Goal: Information Seeking & Learning: Learn about a topic

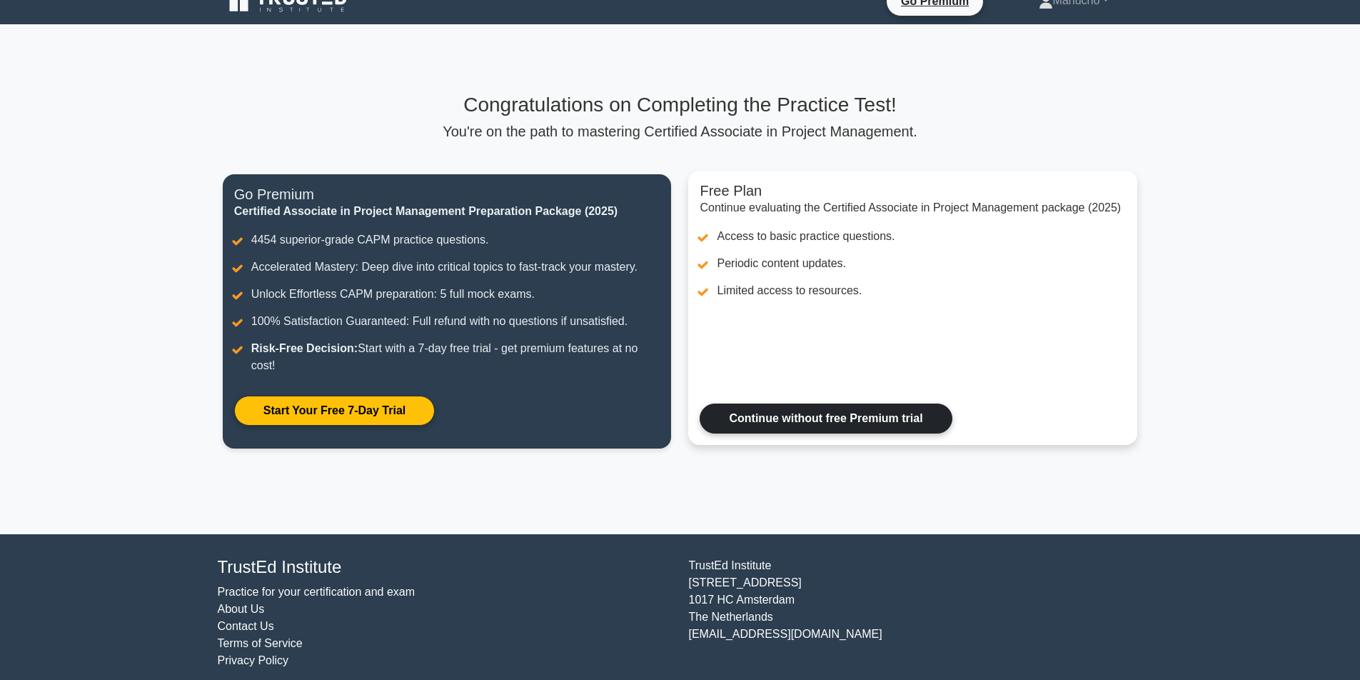
scroll to position [34, 0]
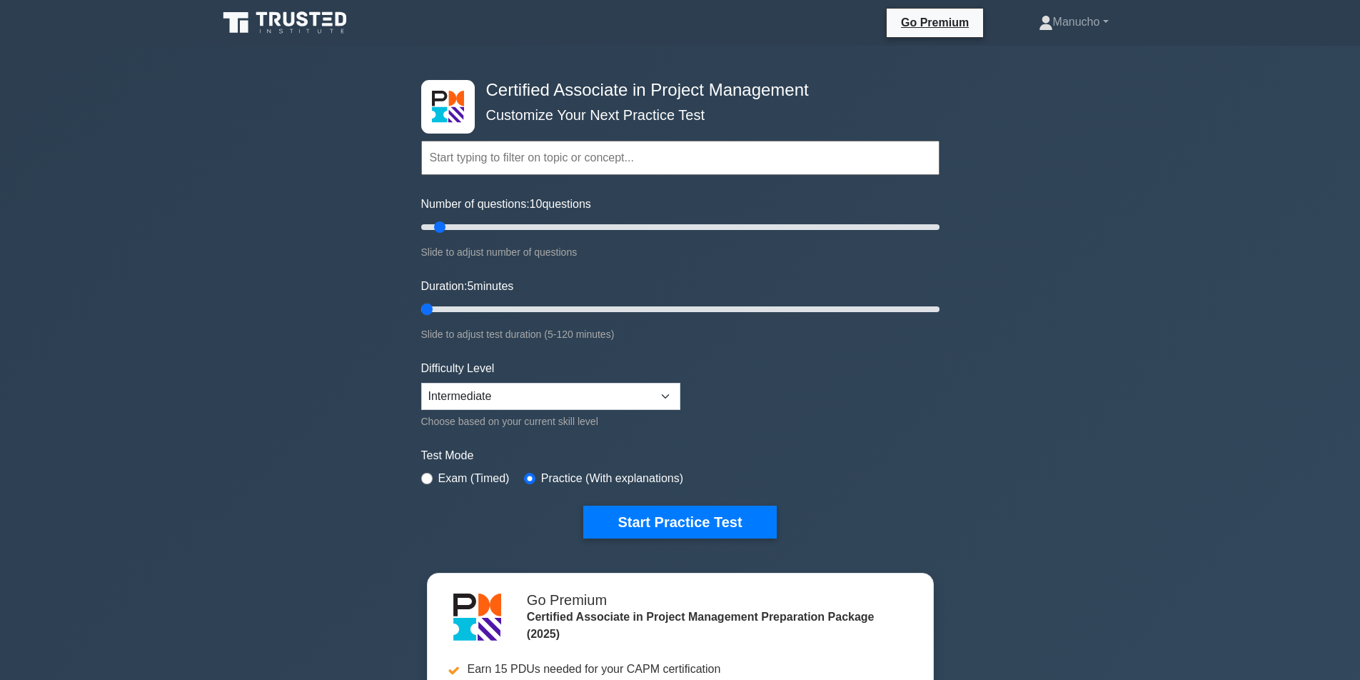
drag, startPoint x: 450, startPoint y: 310, endPoint x: 428, endPoint y: 311, distance: 22.9
click at [428, 311] on input "Duration: 5 minutes" at bounding box center [680, 309] width 518 height 17
drag, startPoint x: 425, startPoint y: 310, endPoint x: 485, endPoint y: 303, distance: 61.1
type input "20"
click at [485, 303] on input "Duration: 20 minutes" at bounding box center [680, 309] width 518 height 17
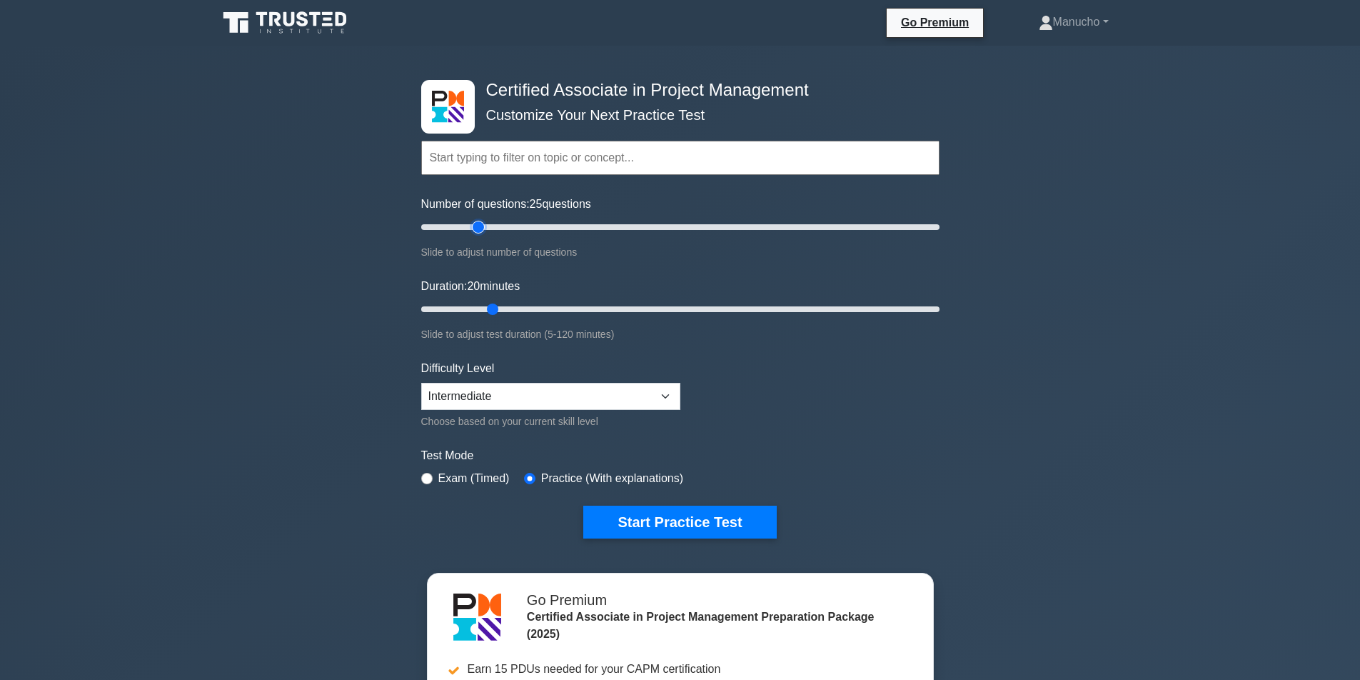
type input "25"
click at [484, 225] on input "Number of questions: 25 questions" at bounding box center [680, 226] width 518 height 17
click at [672, 515] on button "Start Practice Test" at bounding box center [679, 521] width 193 height 33
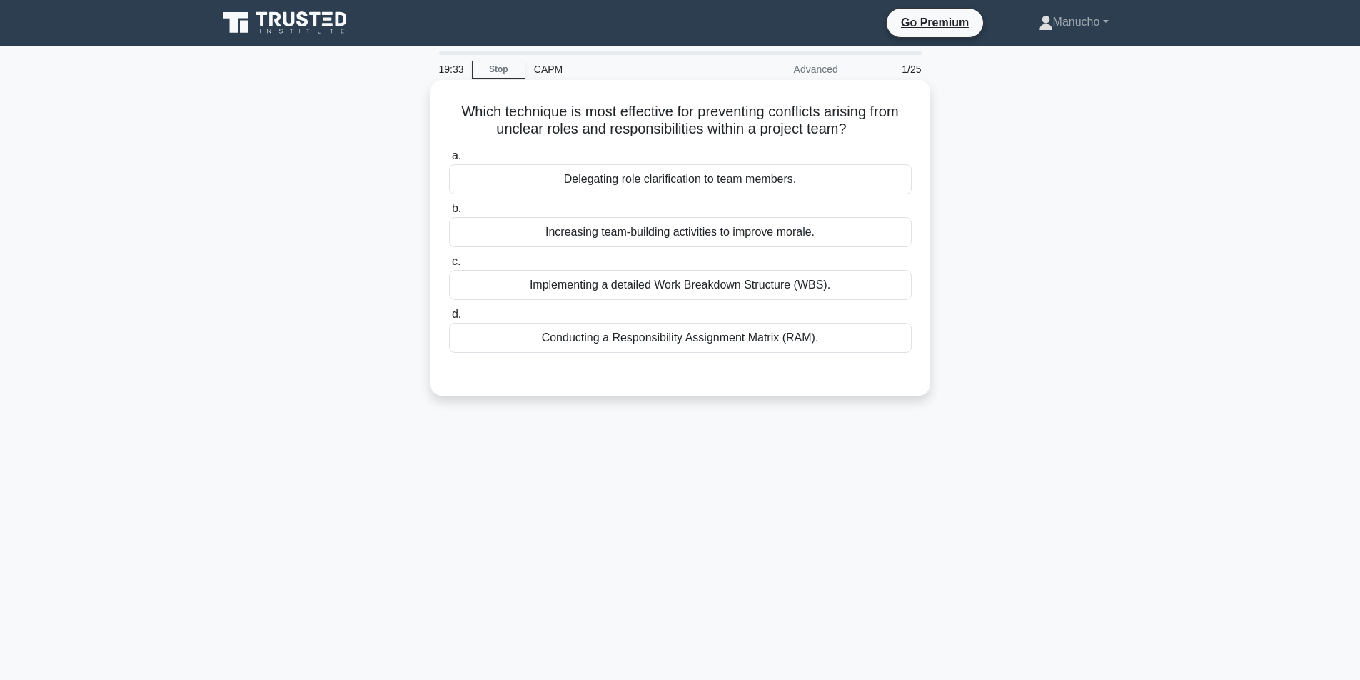
click at [710, 341] on div "Conducting a Responsibility Assignment Matrix (RAM)." at bounding box center [680, 338] width 463 height 30
click at [449, 319] on input "d. Conducting a Responsibility Assignment Matrix (RAM)." at bounding box center [449, 314] width 0 height 9
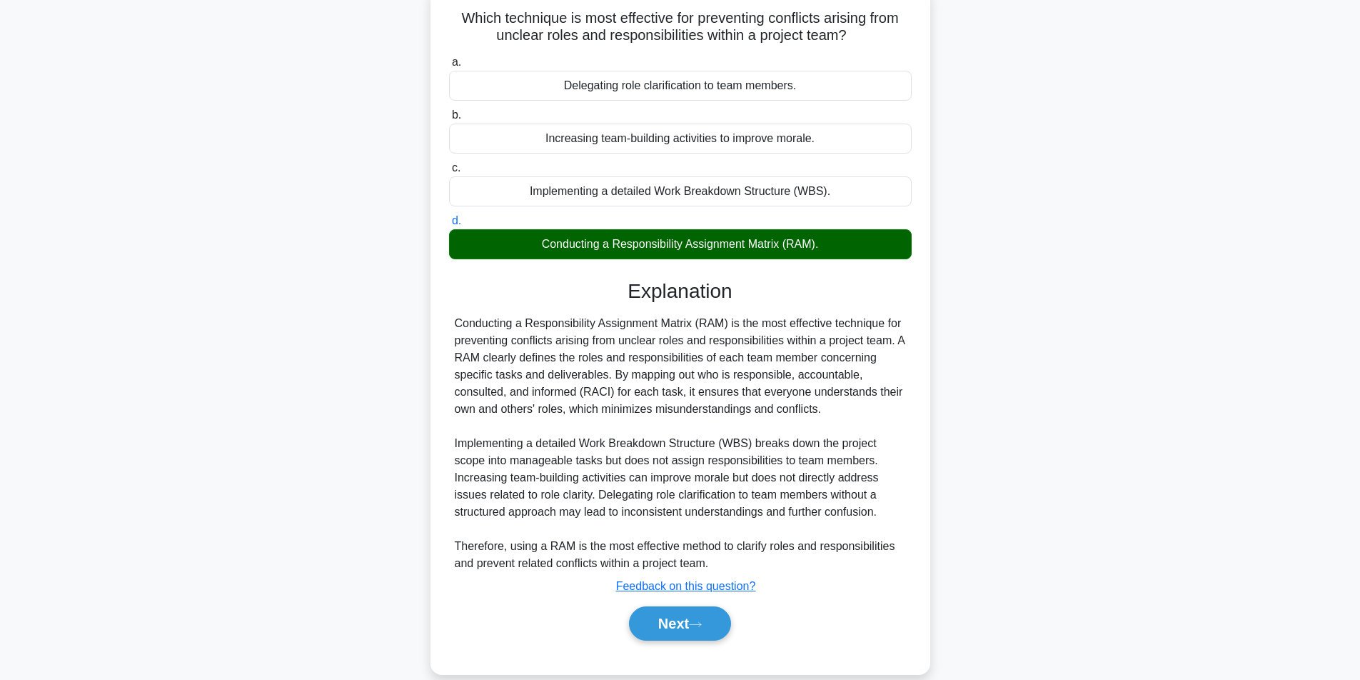
scroll to position [116, 0]
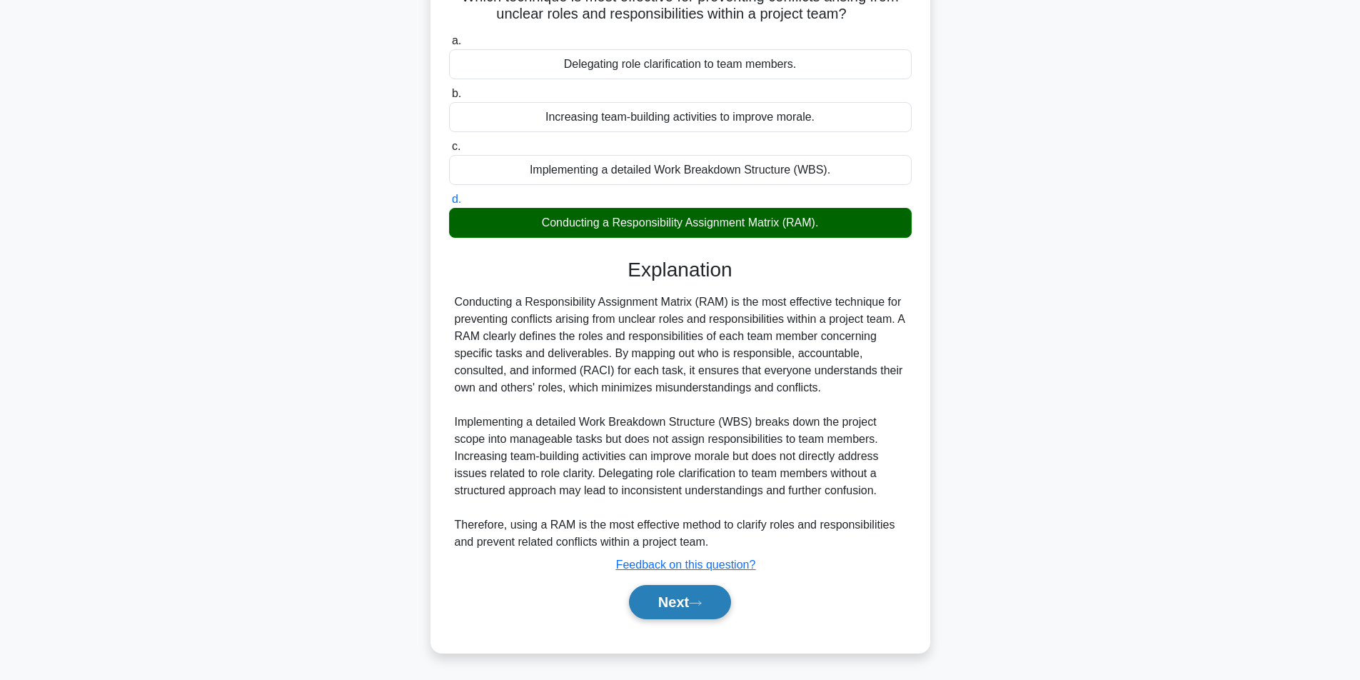
click at [686, 603] on button "Next" at bounding box center [680, 602] width 102 height 34
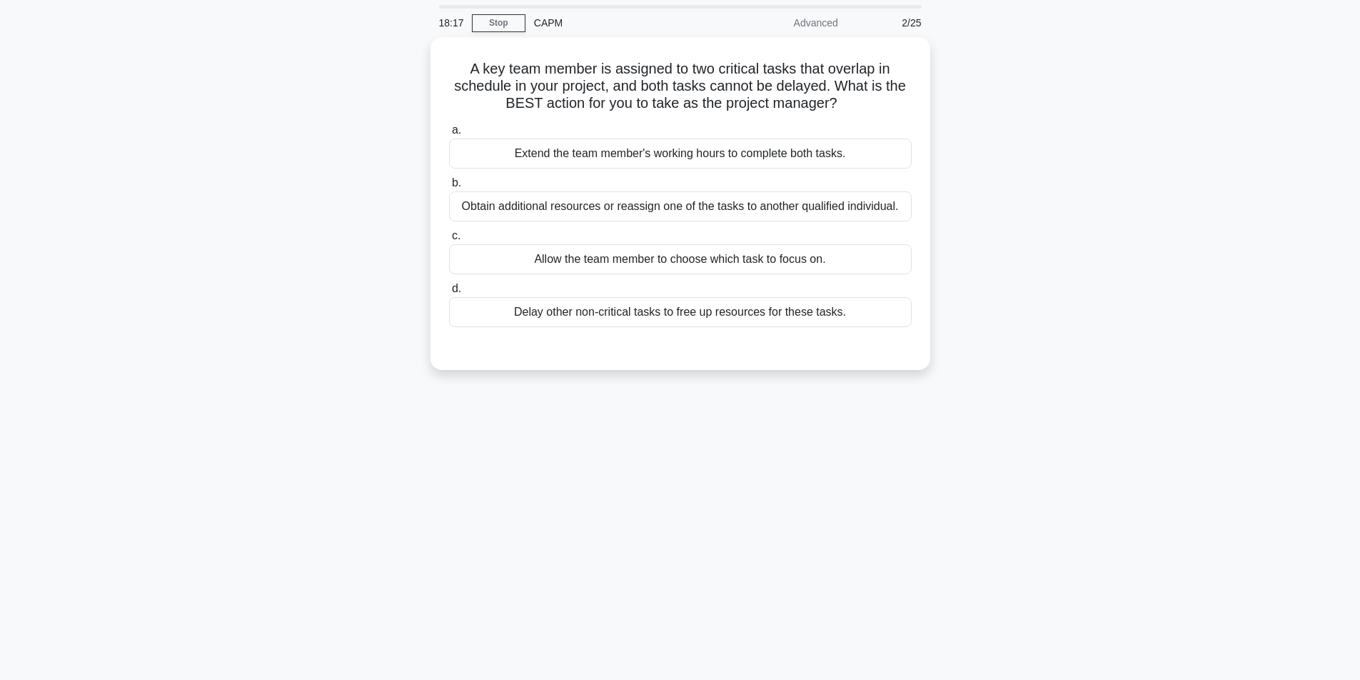
scroll to position [0, 0]
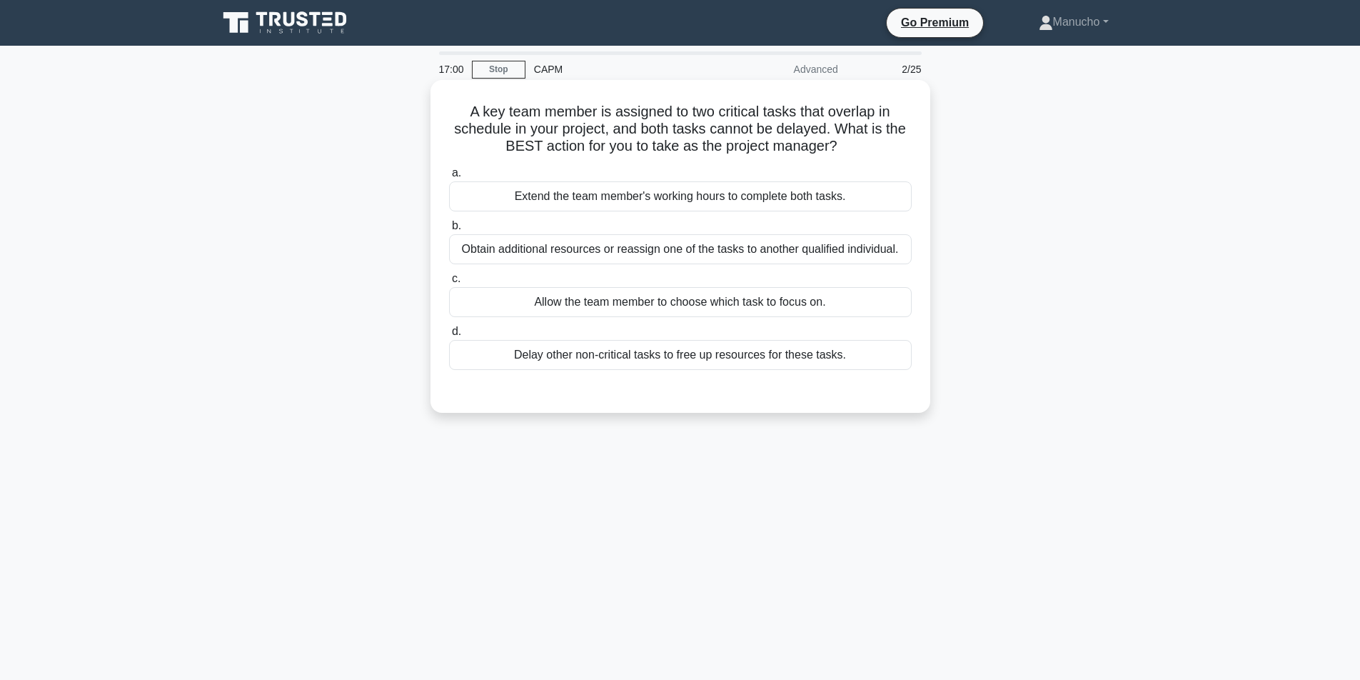
click at [619, 249] on div "Obtain additional resources or reassign one of the tasks to another qualified i…" at bounding box center [680, 249] width 463 height 30
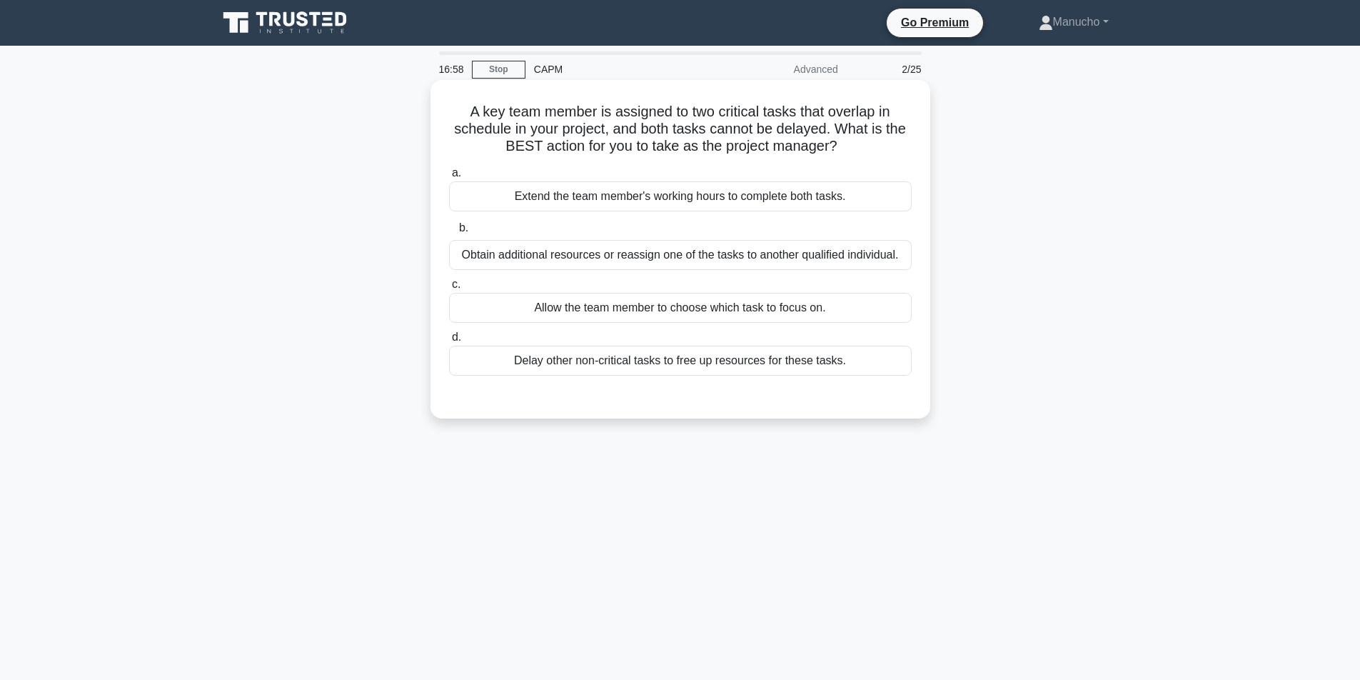
click at [615, 256] on div "Obtain additional resources or reassign one of the tasks to another qualified i…" at bounding box center [680, 255] width 463 height 30
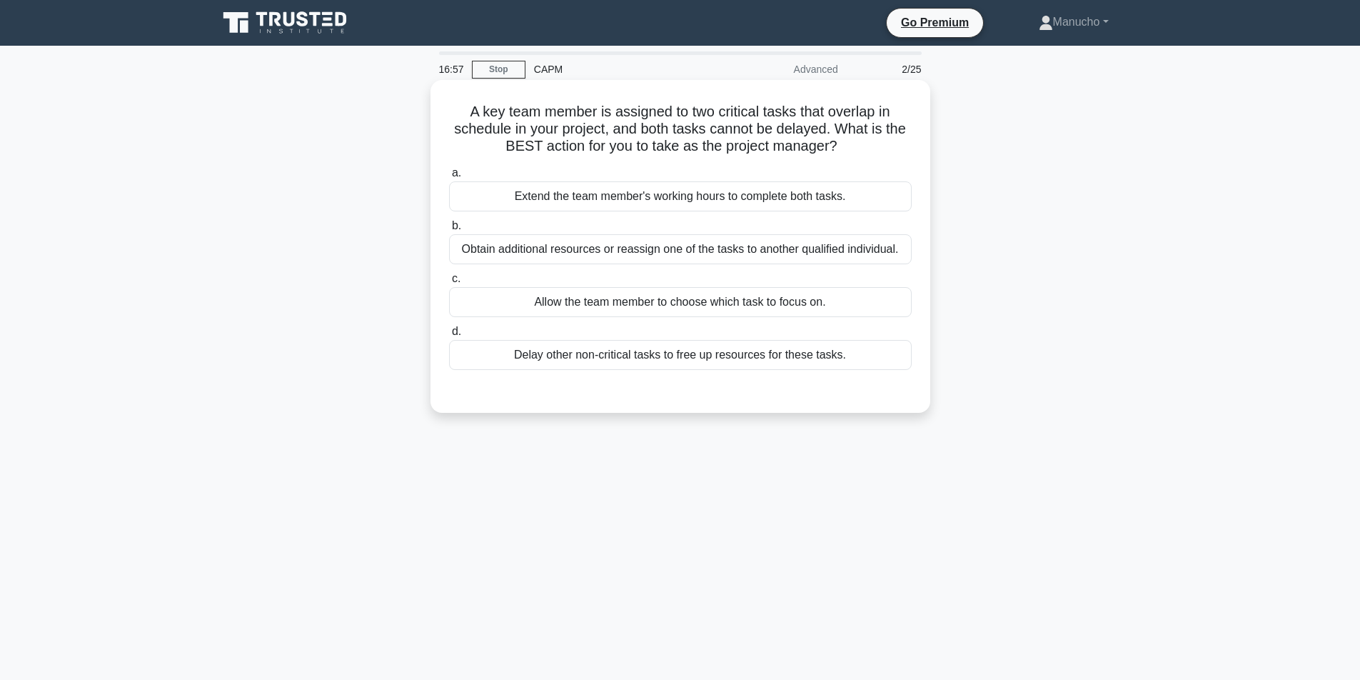
click at [609, 251] on div "Obtain additional resources or reassign one of the tasks to another qualified i…" at bounding box center [680, 249] width 463 height 30
click at [449, 231] on input "b. Obtain additional resources or reassign one of the tasks to another qualifie…" at bounding box center [449, 225] width 0 height 9
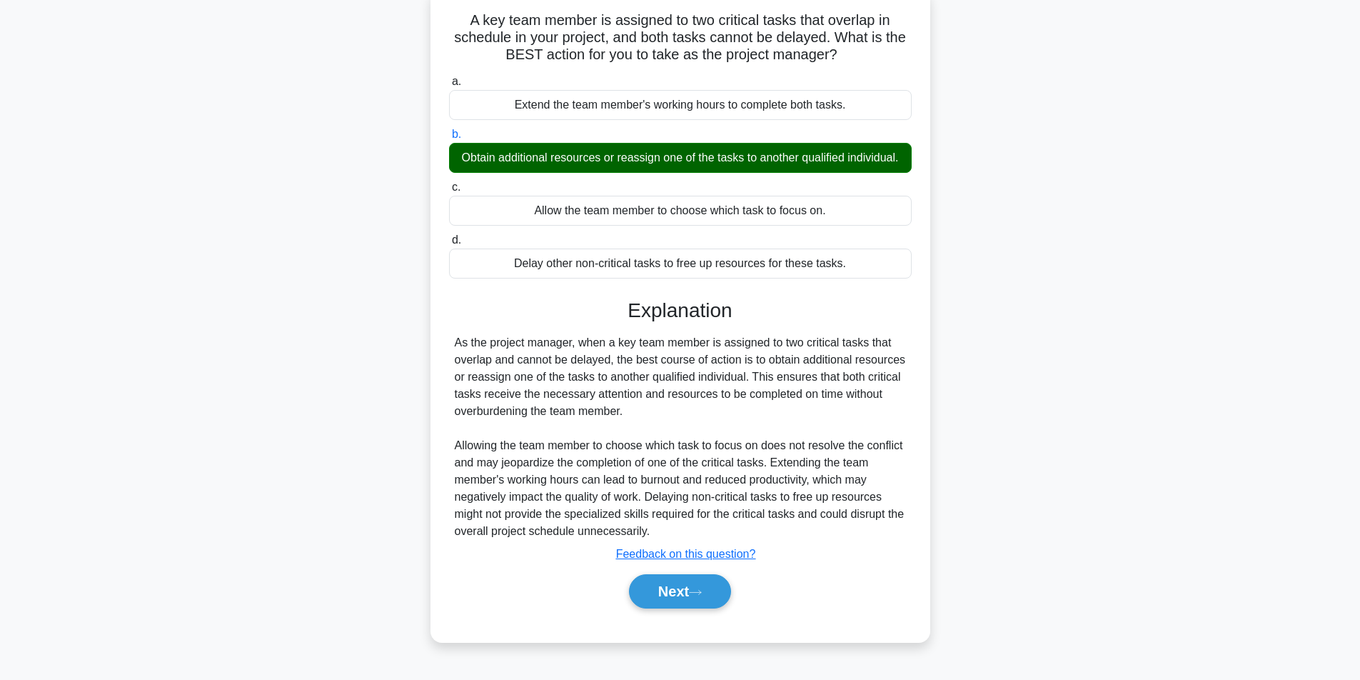
scroll to position [99, 0]
click at [692, 596] on button "Next" at bounding box center [680, 591] width 102 height 34
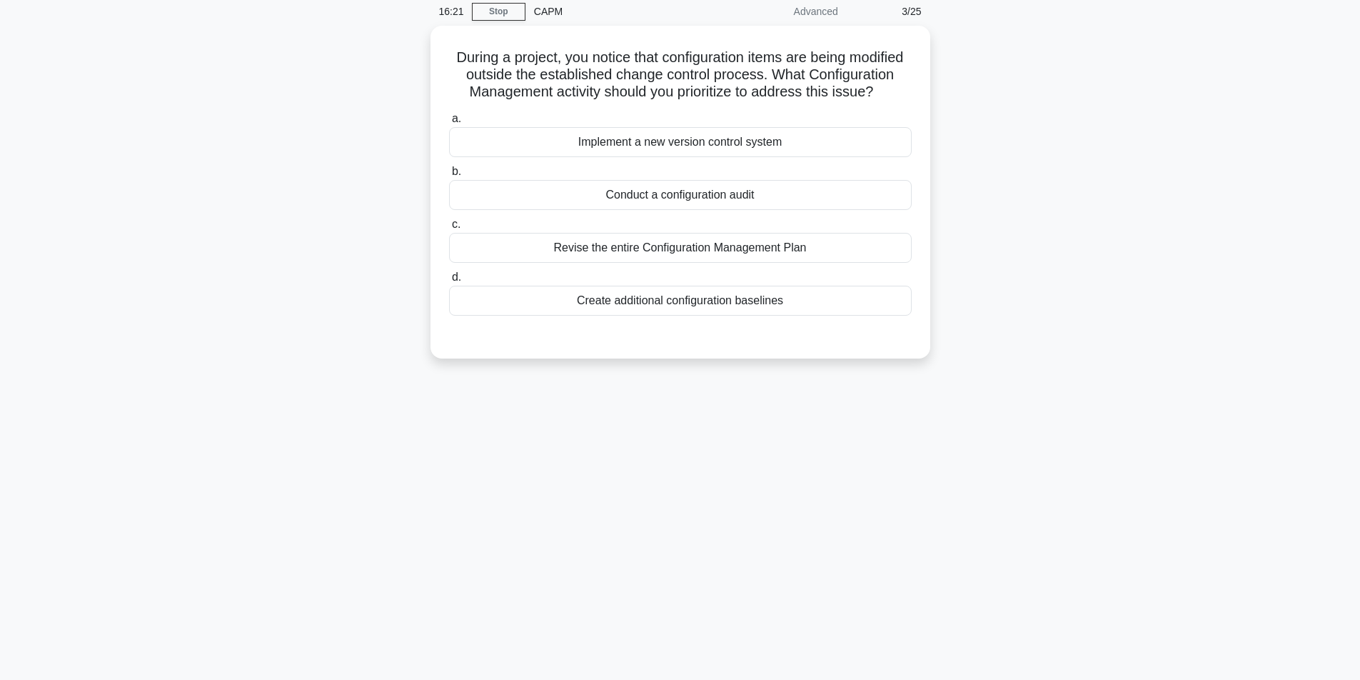
scroll to position [0, 0]
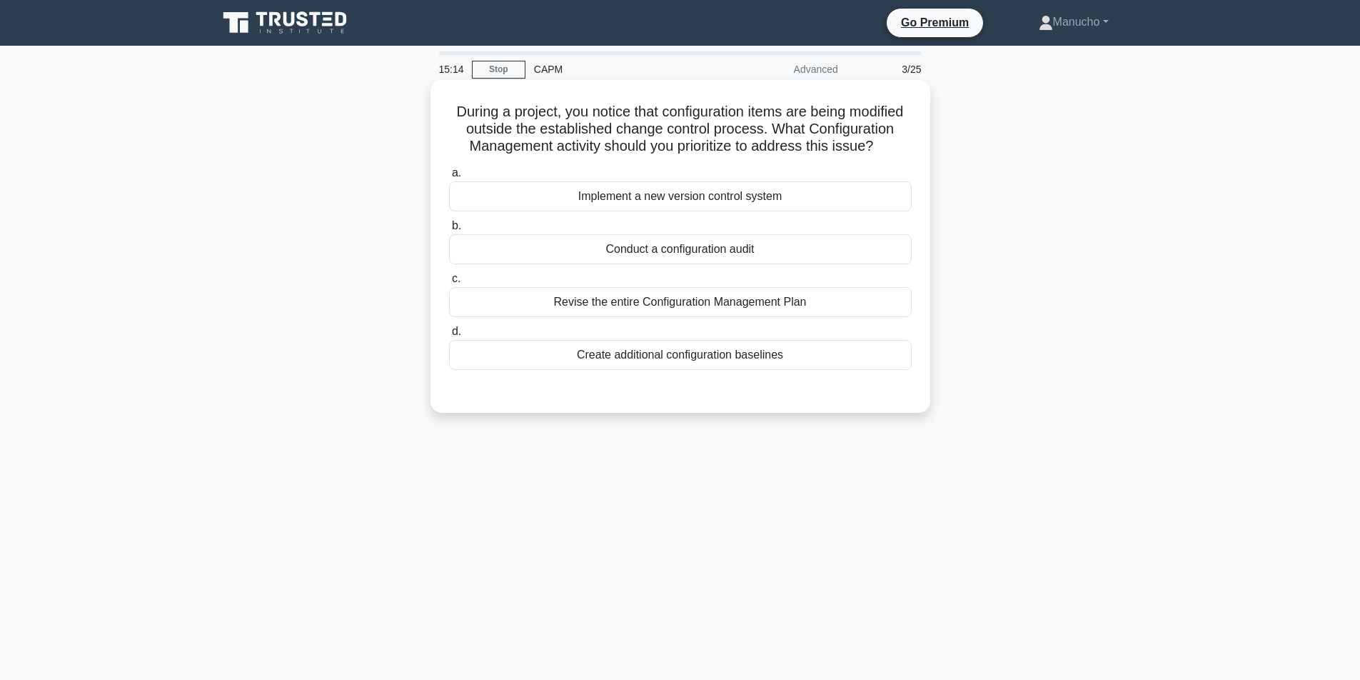
click at [671, 317] on div "Revise the entire Configuration Management Plan" at bounding box center [680, 302] width 463 height 30
click at [449, 283] on input "c. Revise the entire Configuration Management Plan" at bounding box center [449, 278] width 0 height 9
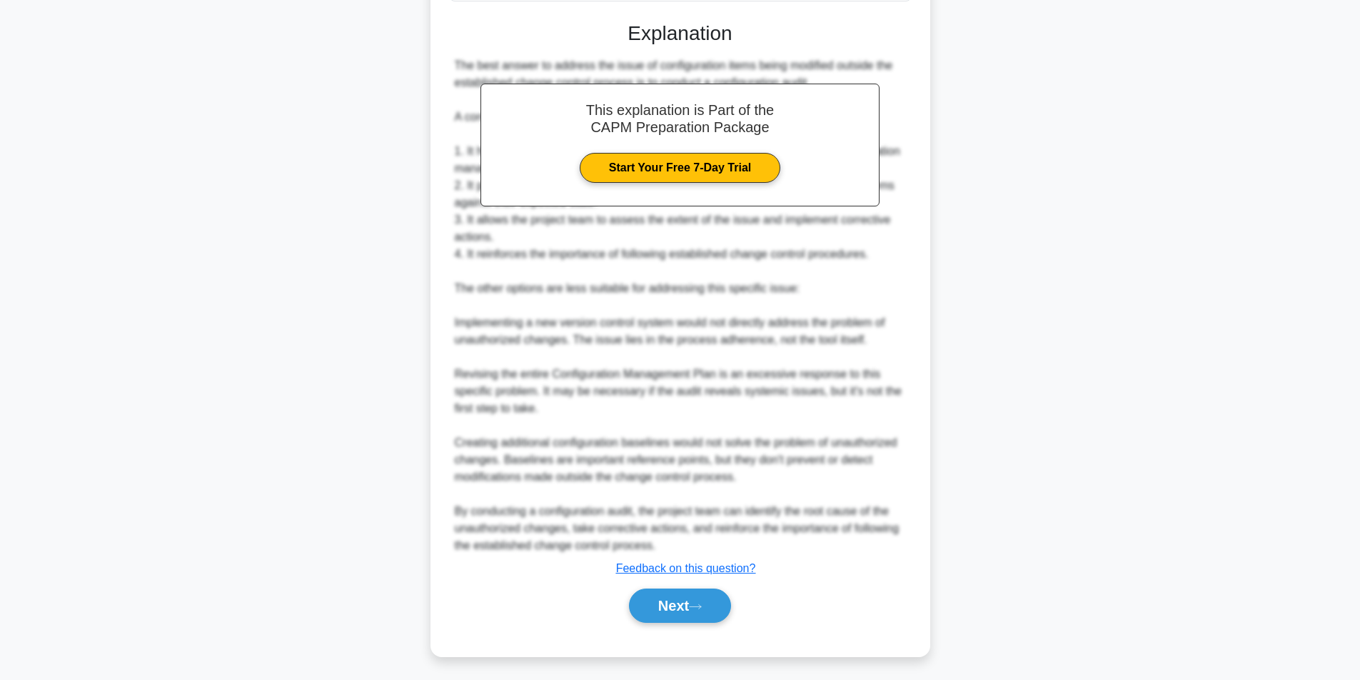
scroll to position [34, 0]
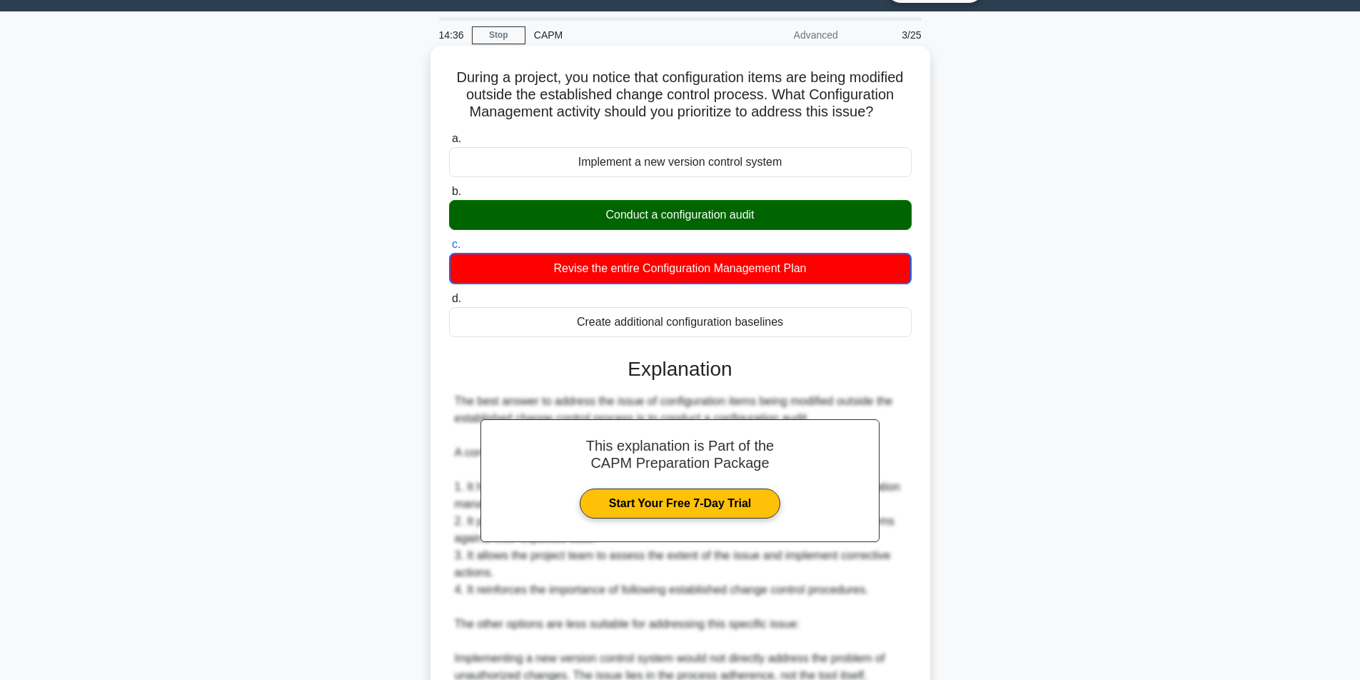
click at [877, 381] on h3 "Explanation" at bounding box center [680, 369] width 445 height 24
click at [757, 230] on div "Conduct a configuration audit" at bounding box center [680, 215] width 463 height 30
click at [449, 196] on input "b. Conduct a configuration audit" at bounding box center [449, 191] width 0 height 9
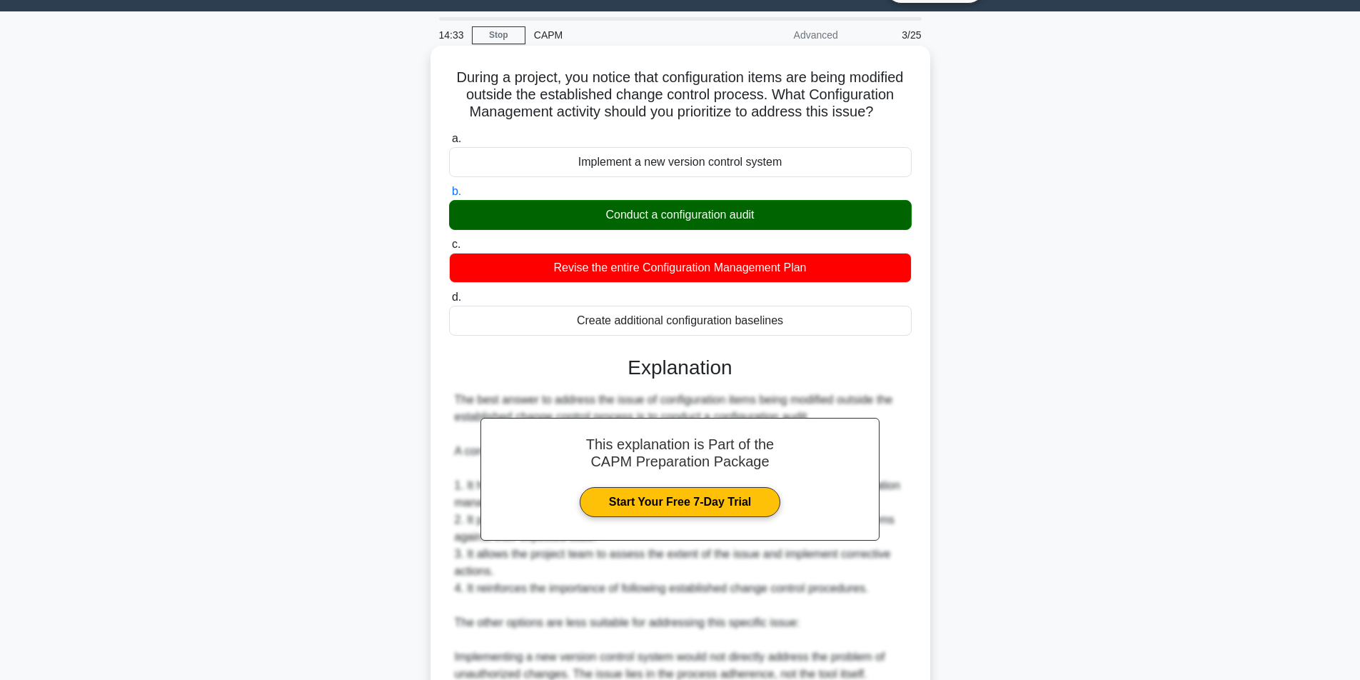
click at [740, 283] on div "Revise the entire Configuration Management Plan" at bounding box center [680, 268] width 463 height 30
click at [799, 224] on div "Conduct a configuration audit" at bounding box center [680, 215] width 463 height 30
click at [449, 196] on input "b. Conduct a configuration audit" at bounding box center [449, 191] width 0 height 9
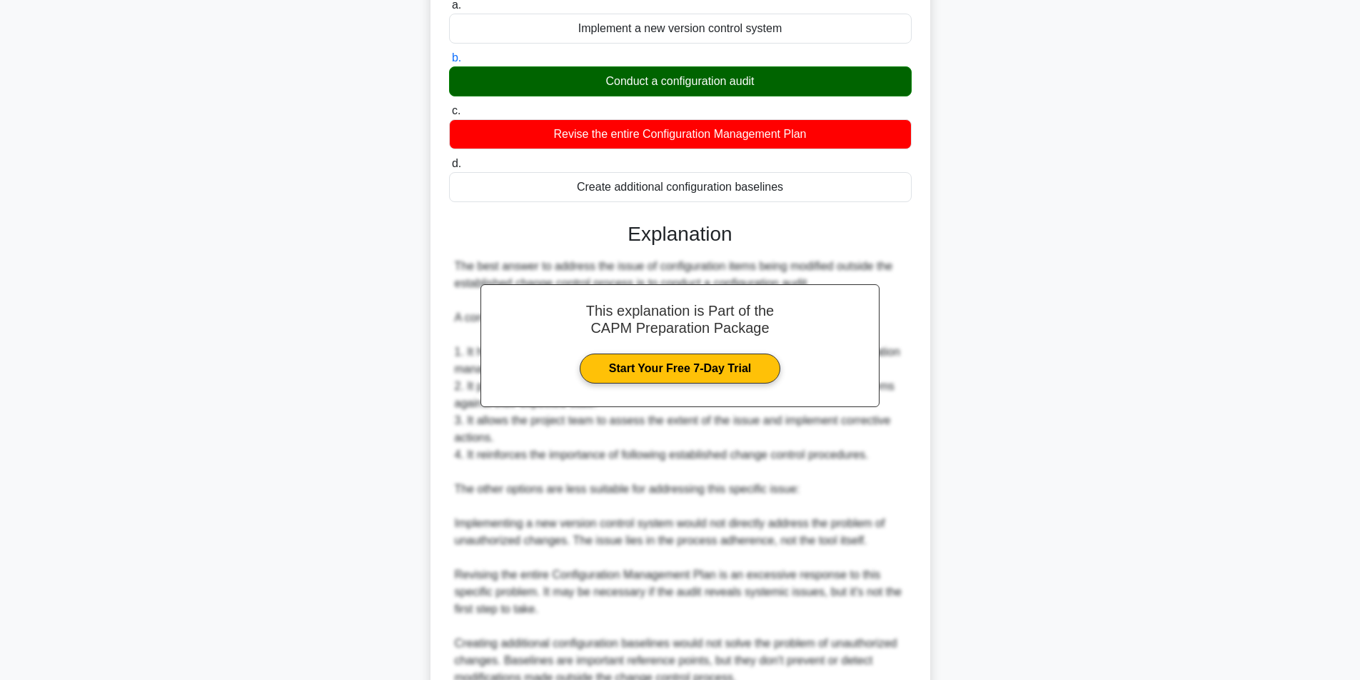
scroll to position [390, 0]
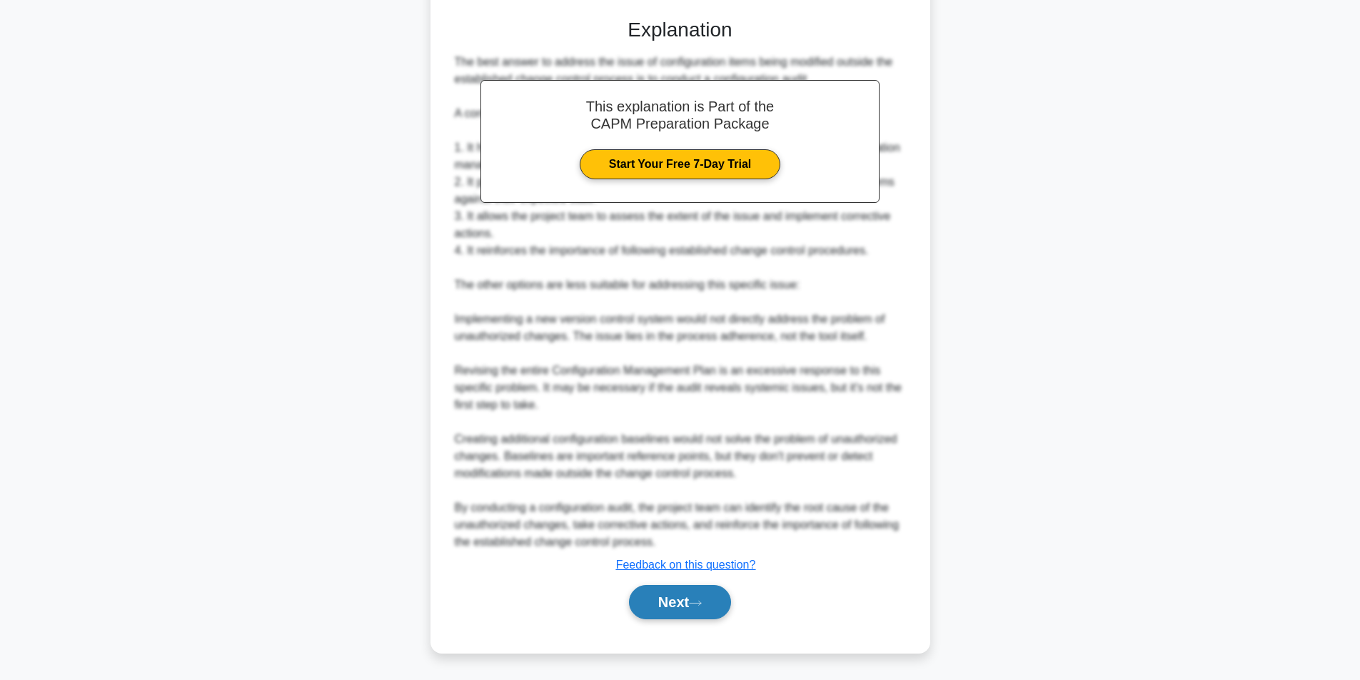
click at [675, 604] on button "Next" at bounding box center [680, 602] width 102 height 34
click at [671, 594] on button "Next" at bounding box center [680, 602] width 102 height 34
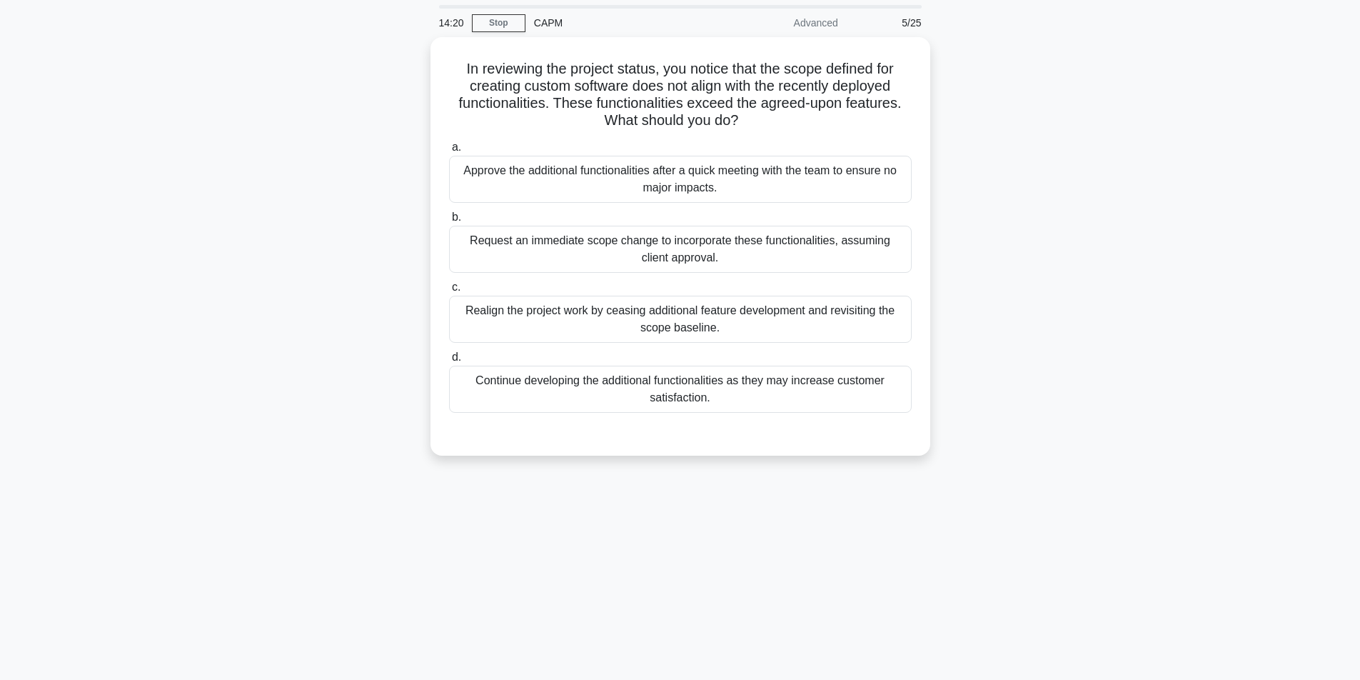
scroll to position [0, 0]
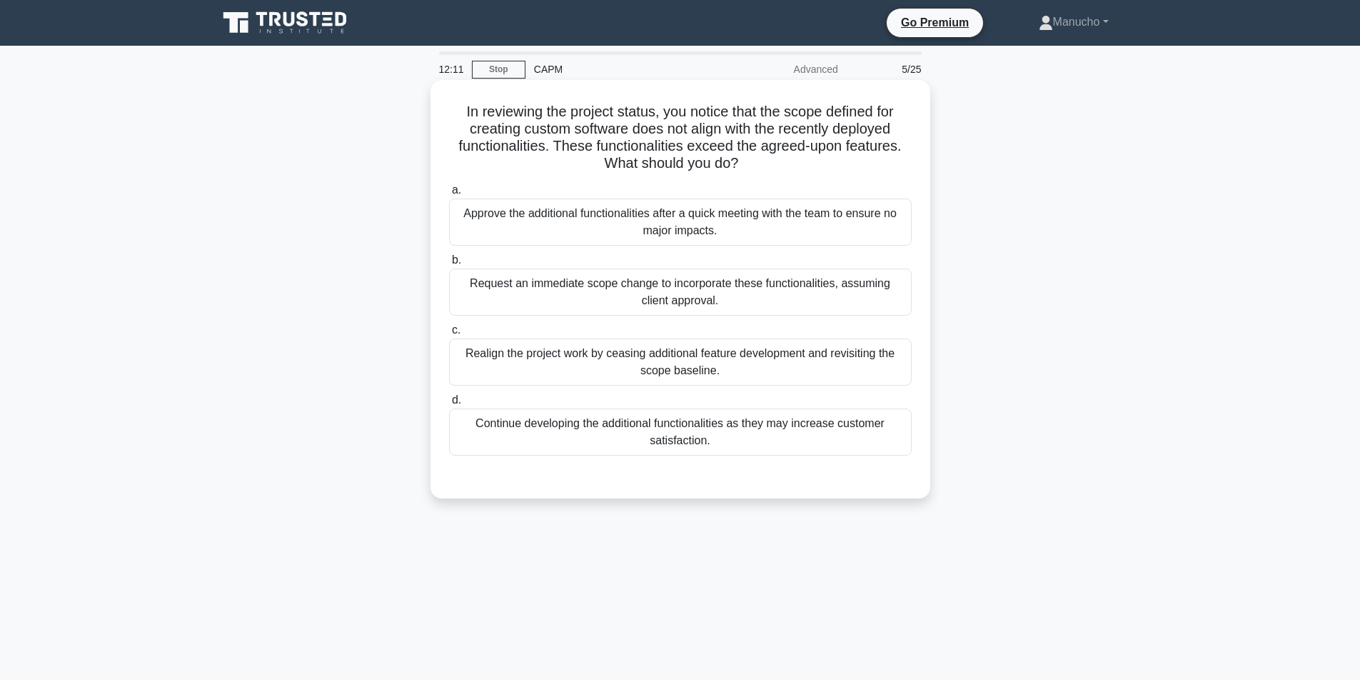
click at [634, 223] on div "Approve the additional functionalities after a quick meeting with the team to e…" at bounding box center [680, 221] width 463 height 47
click at [449, 195] on input "a. Approve the additional functionalities after a quick meeting with the team t…" at bounding box center [449, 190] width 0 height 9
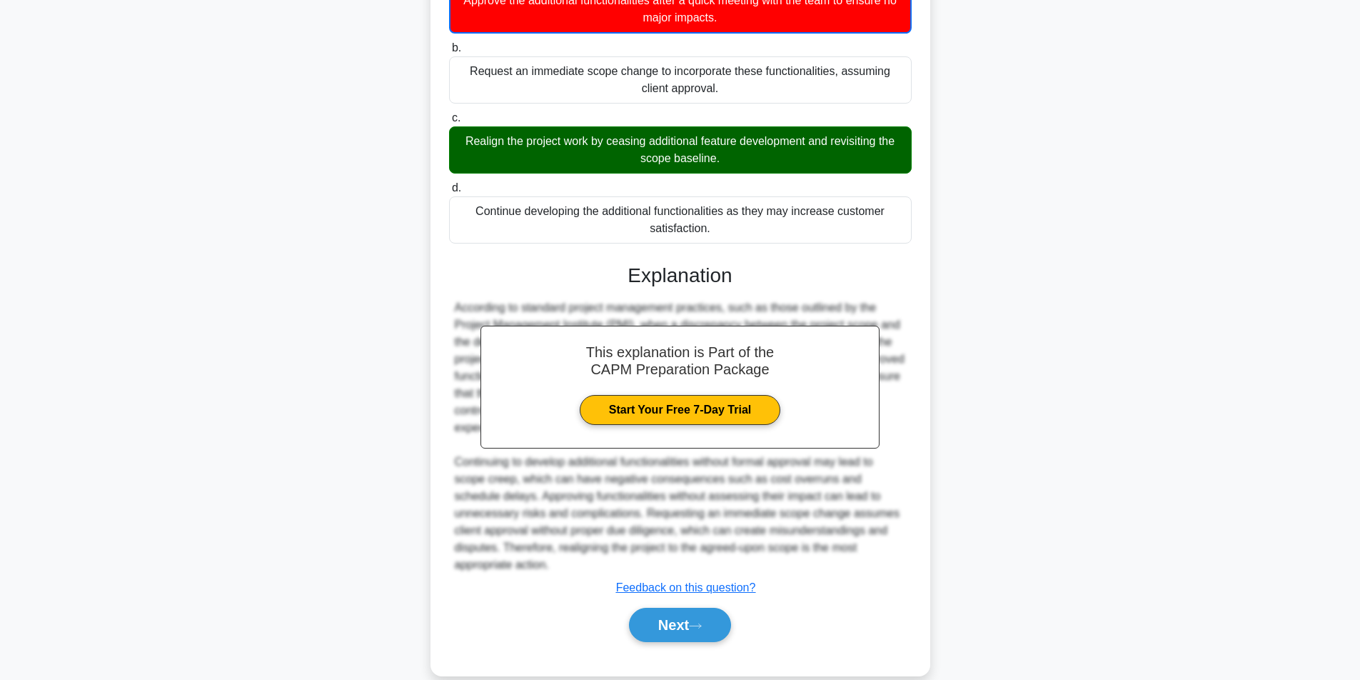
scroll to position [237, 0]
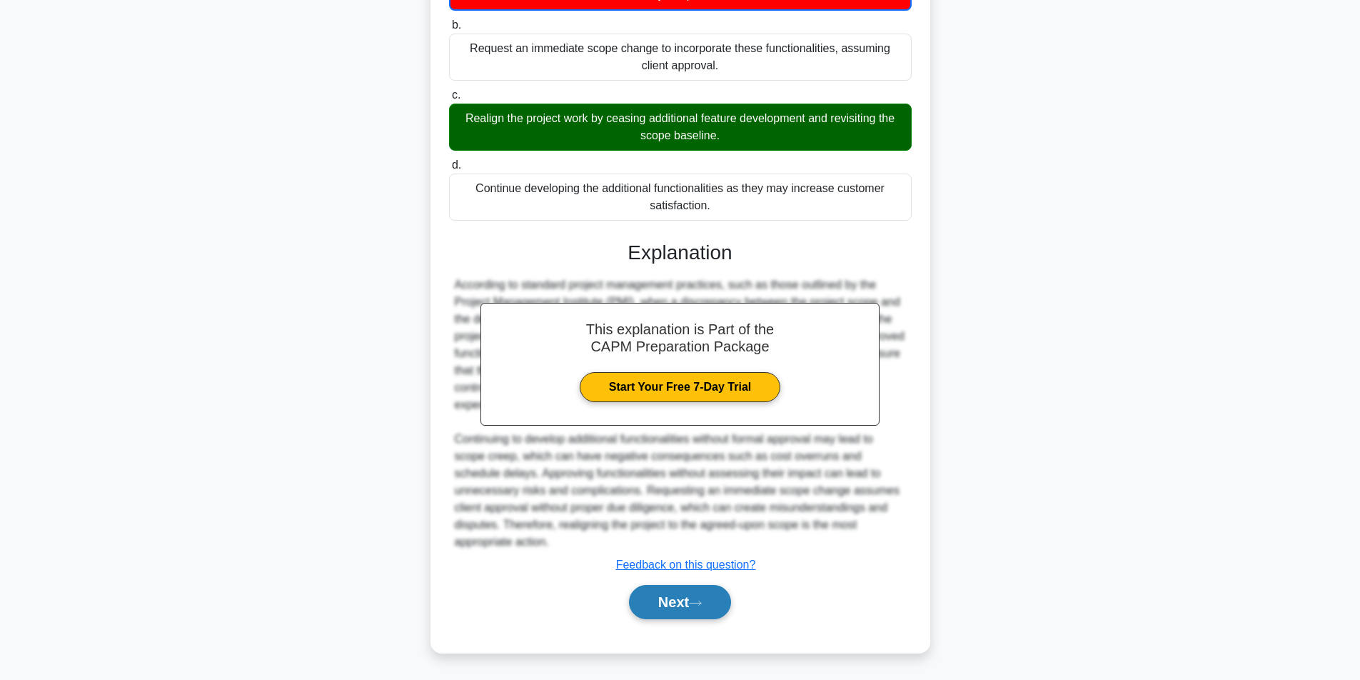
click at [653, 608] on button "Next" at bounding box center [680, 602] width 102 height 34
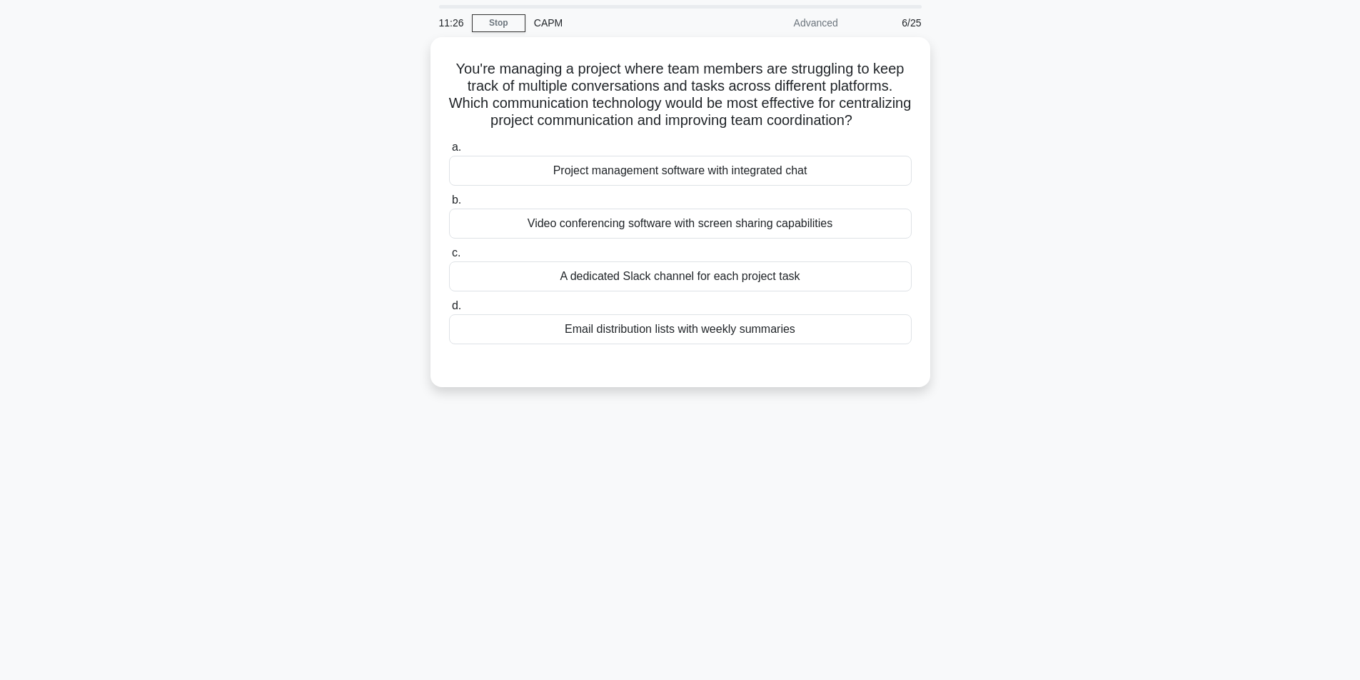
scroll to position [0, 0]
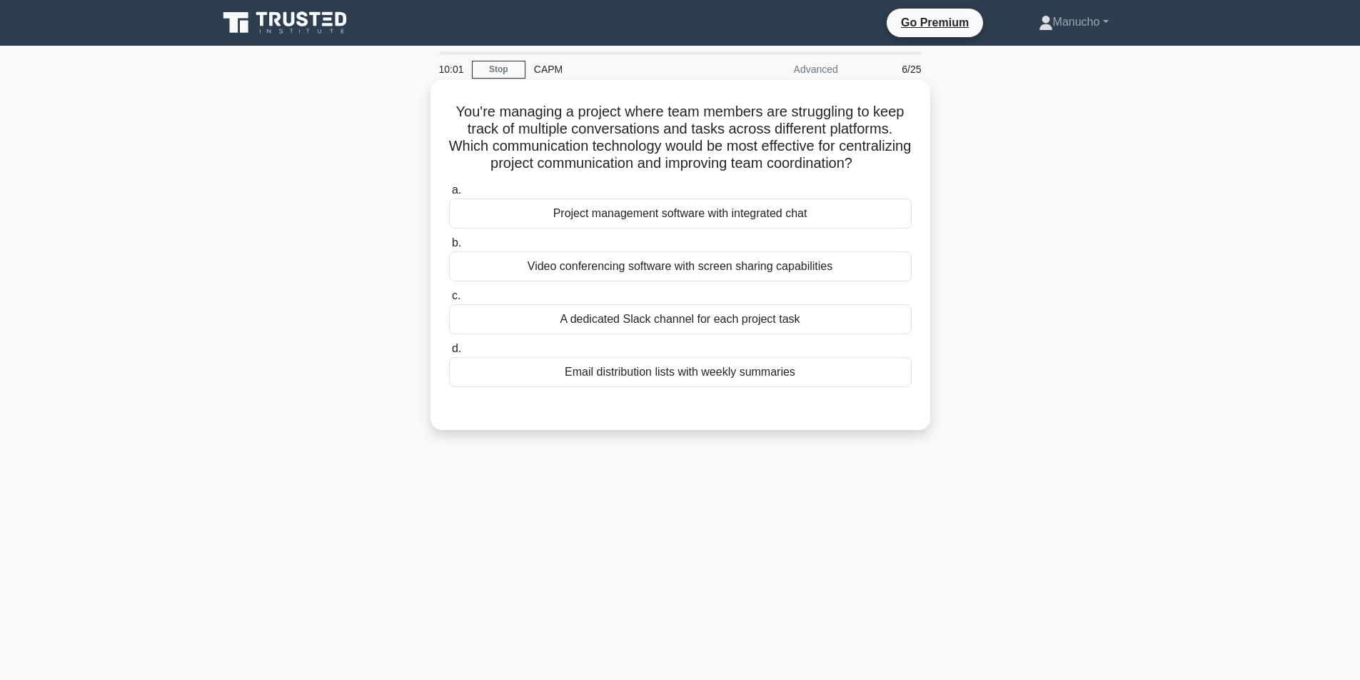
click at [778, 334] on div "A dedicated Slack channel for each project task" at bounding box center [680, 319] width 463 height 30
click at [449, 301] on input "c. A dedicated Slack channel for each project task" at bounding box center [449, 295] width 0 height 9
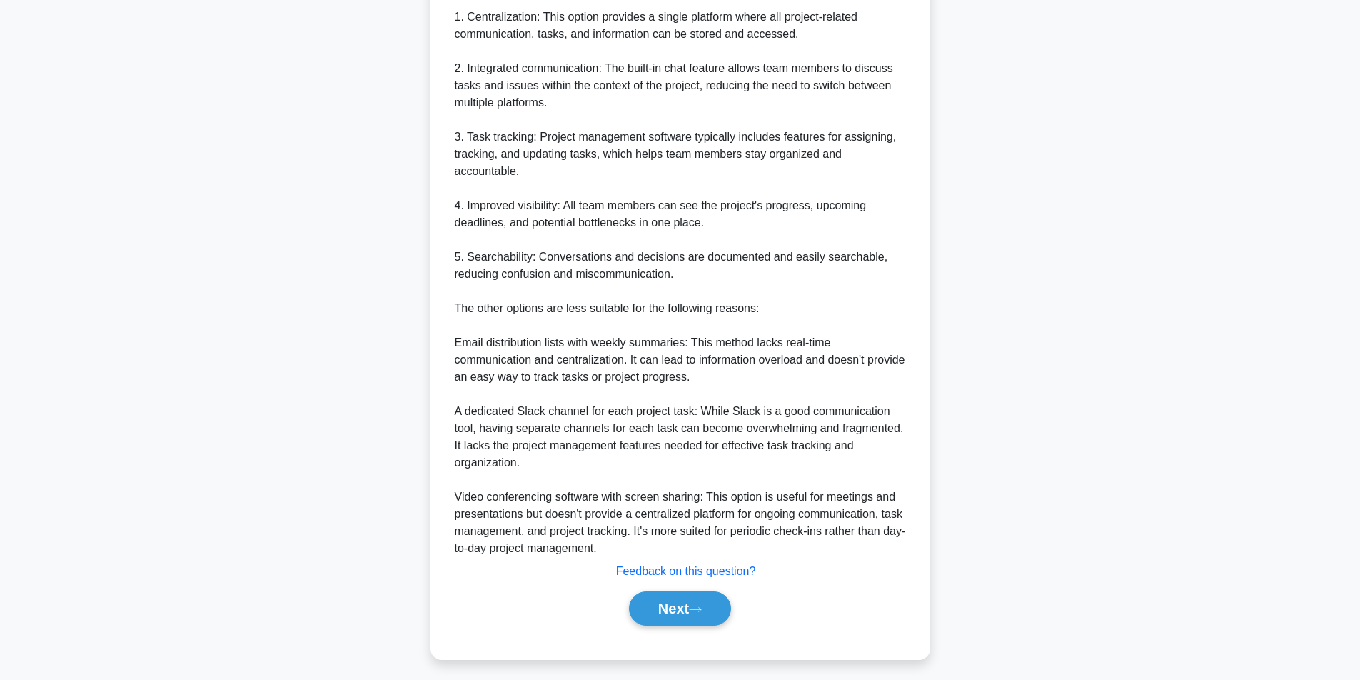
scroll to position [511, 0]
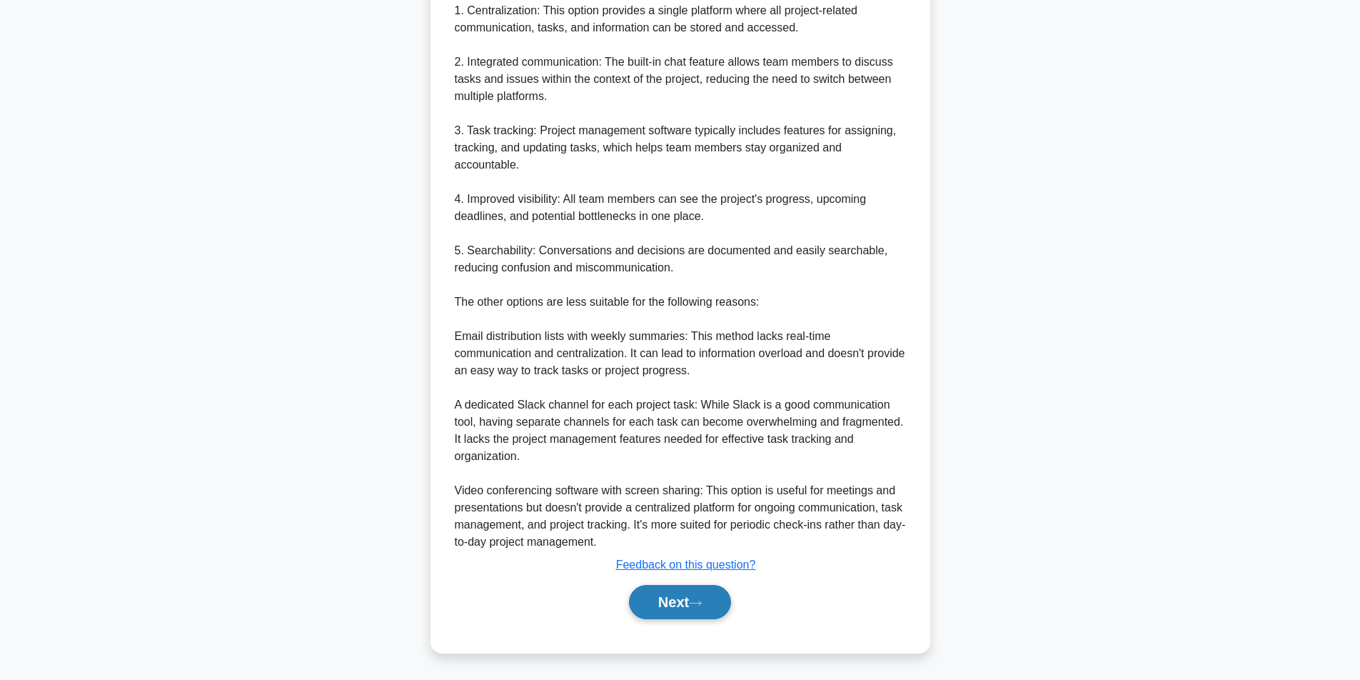
click at [690, 598] on button "Next" at bounding box center [680, 602] width 102 height 34
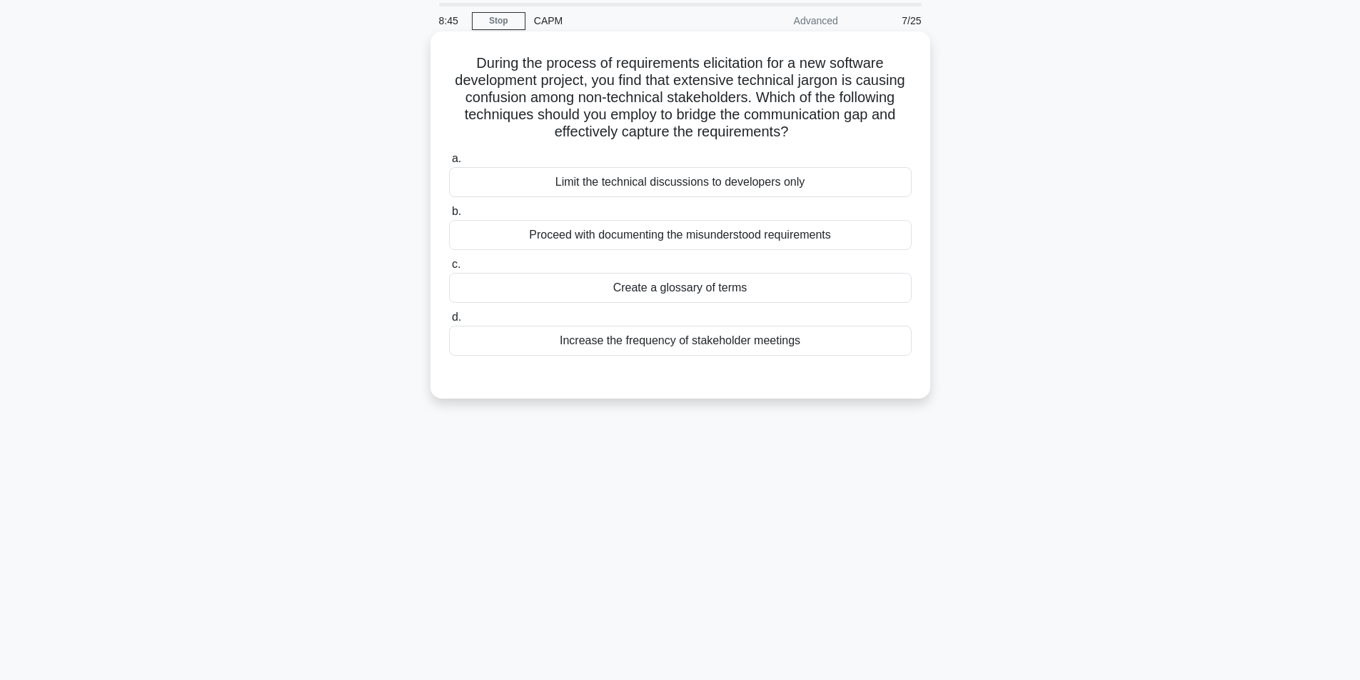
scroll to position [0, 0]
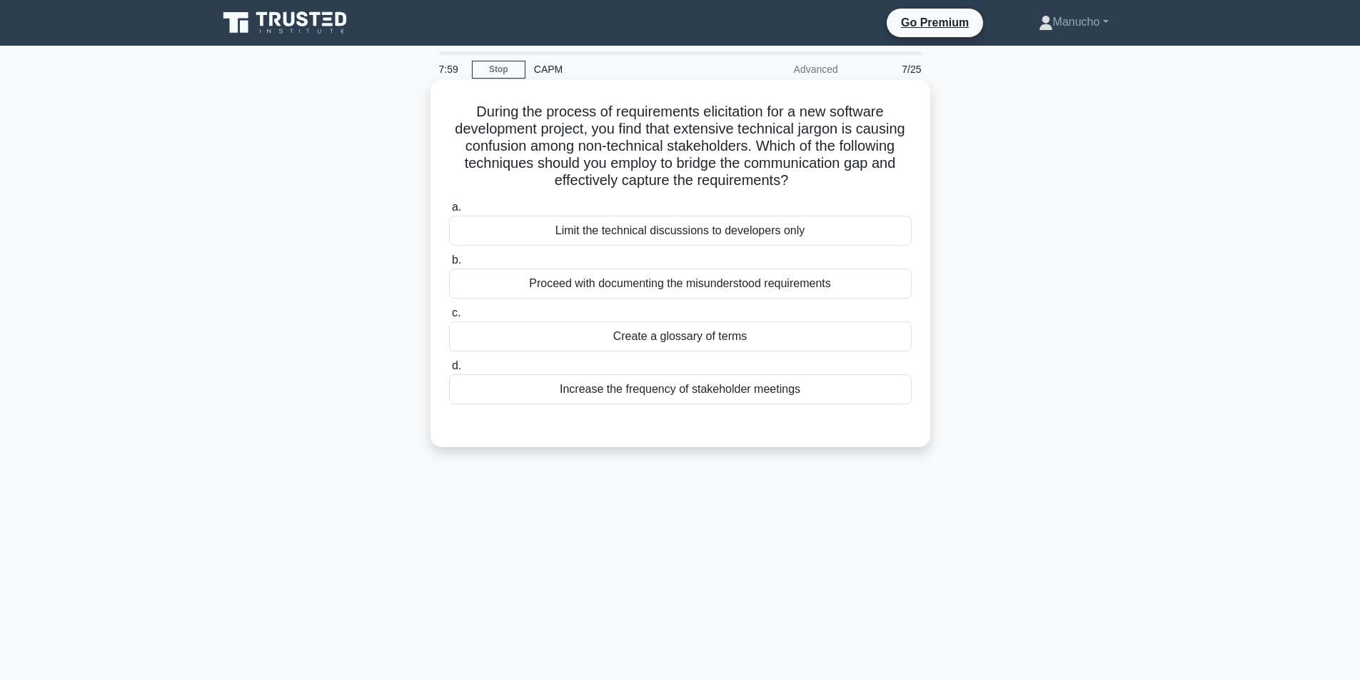
click at [735, 334] on div "Create a glossary of terms" at bounding box center [680, 336] width 463 height 30
click at [449, 318] on input "c. Create a glossary of terms" at bounding box center [449, 312] width 0 height 9
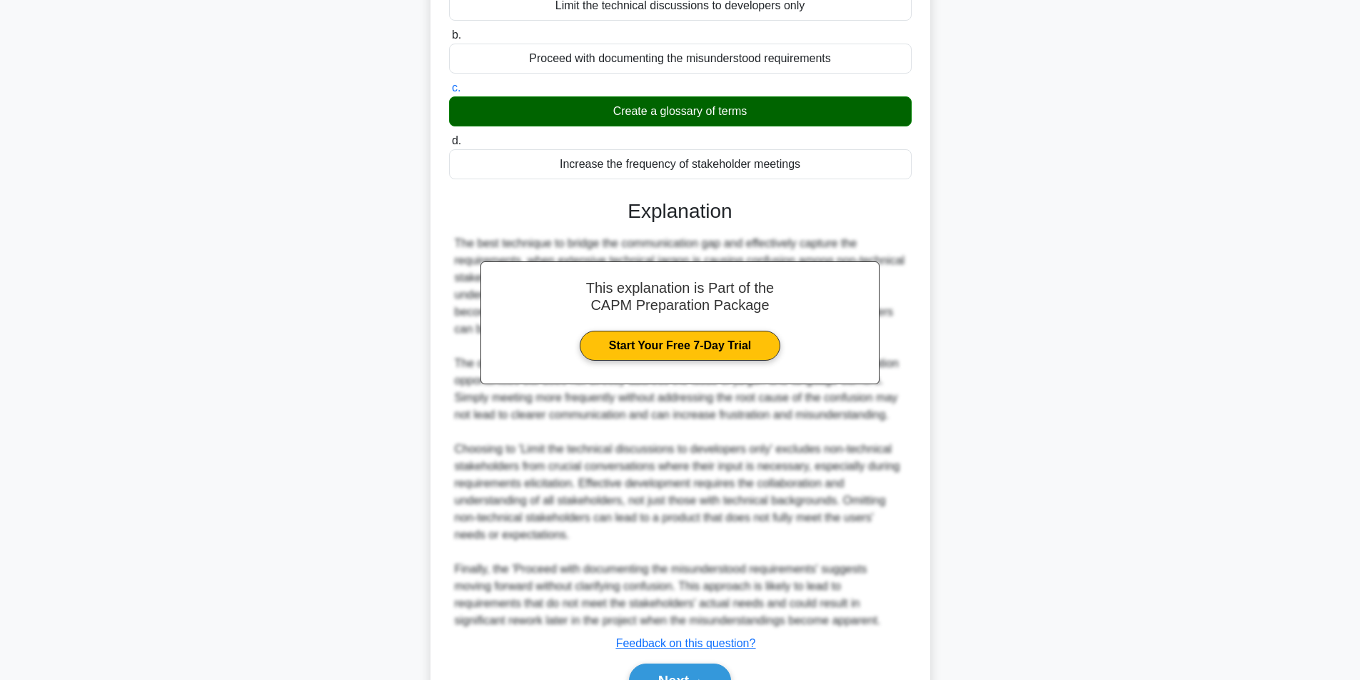
scroll to position [304, 0]
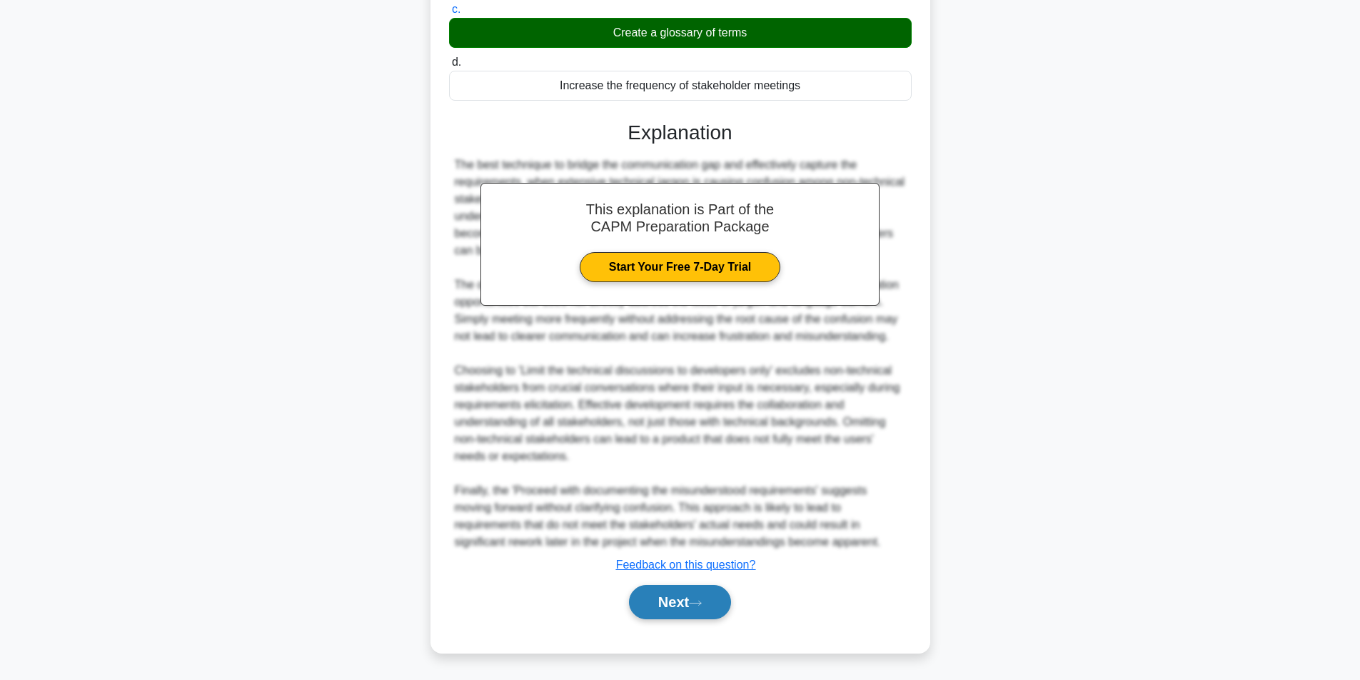
click at [672, 599] on button "Next" at bounding box center [680, 602] width 102 height 34
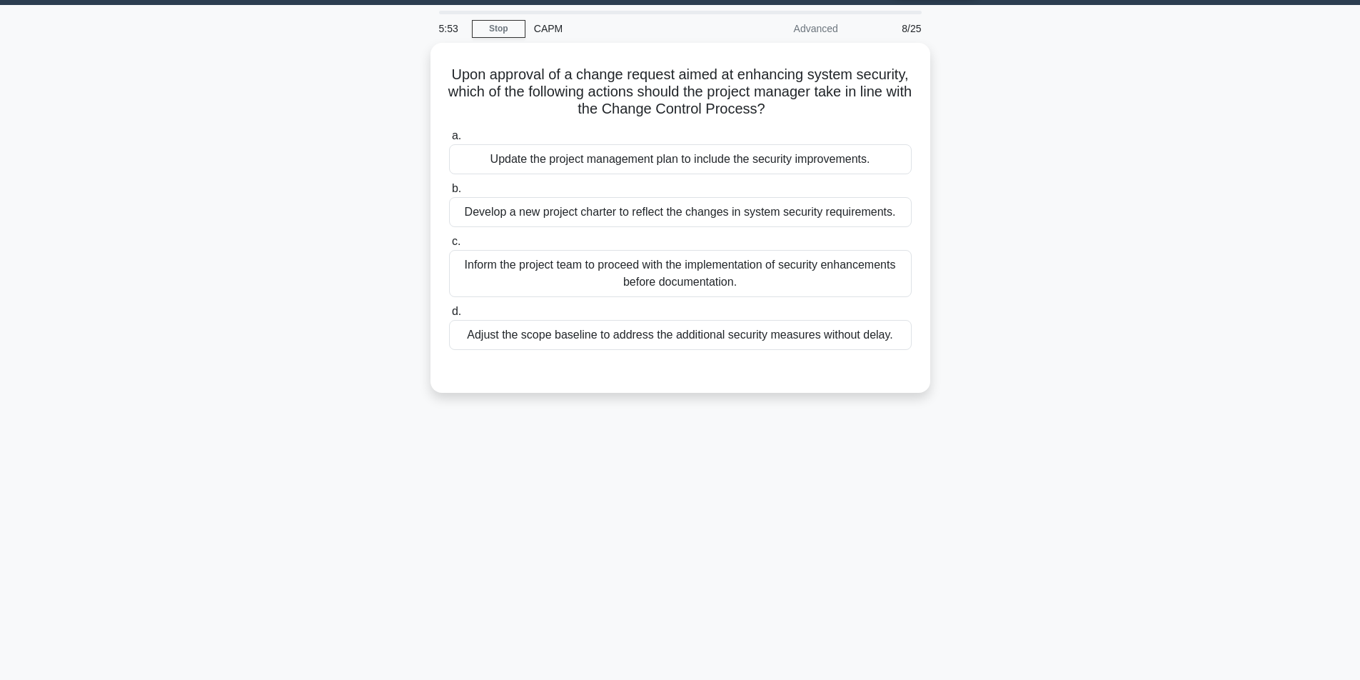
scroll to position [0, 0]
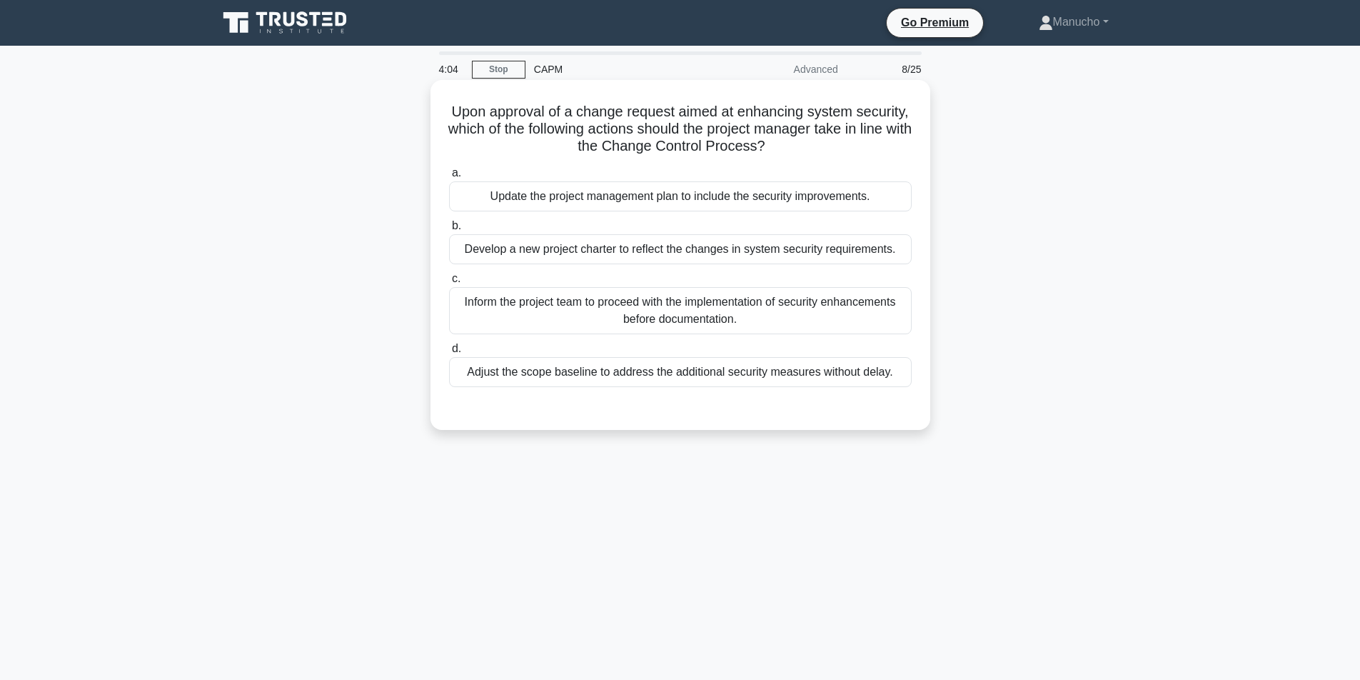
click at [685, 375] on div "Adjust the scope baseline to address the additional security measures without d…" at bounding box center [680, 372] width 463 height 30
click at [449, 353] on input "d. Adjust the scope baseline to address the additional security measures withou…" at bounding box center [449, 348] width 0 height 9
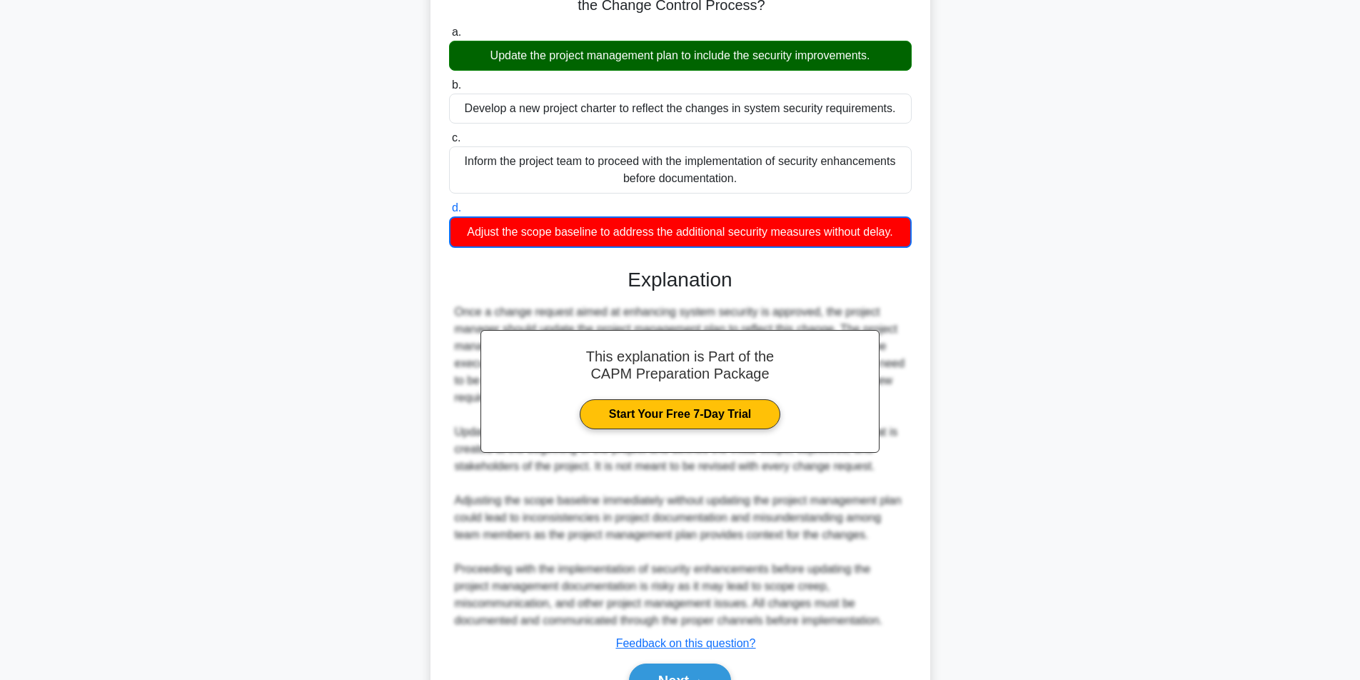
scroll to position [237, 0]
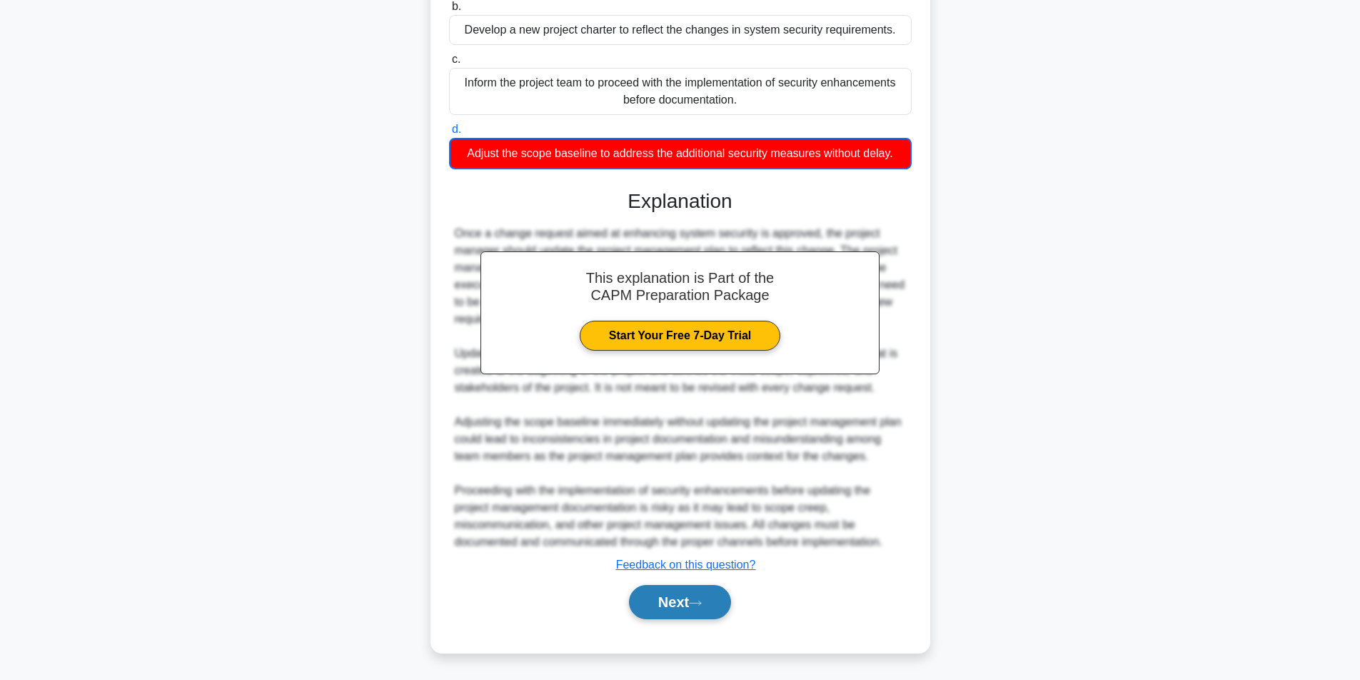
click at [681, 595] on button "Next" at bounding box center [680, 602] width 102 height 34
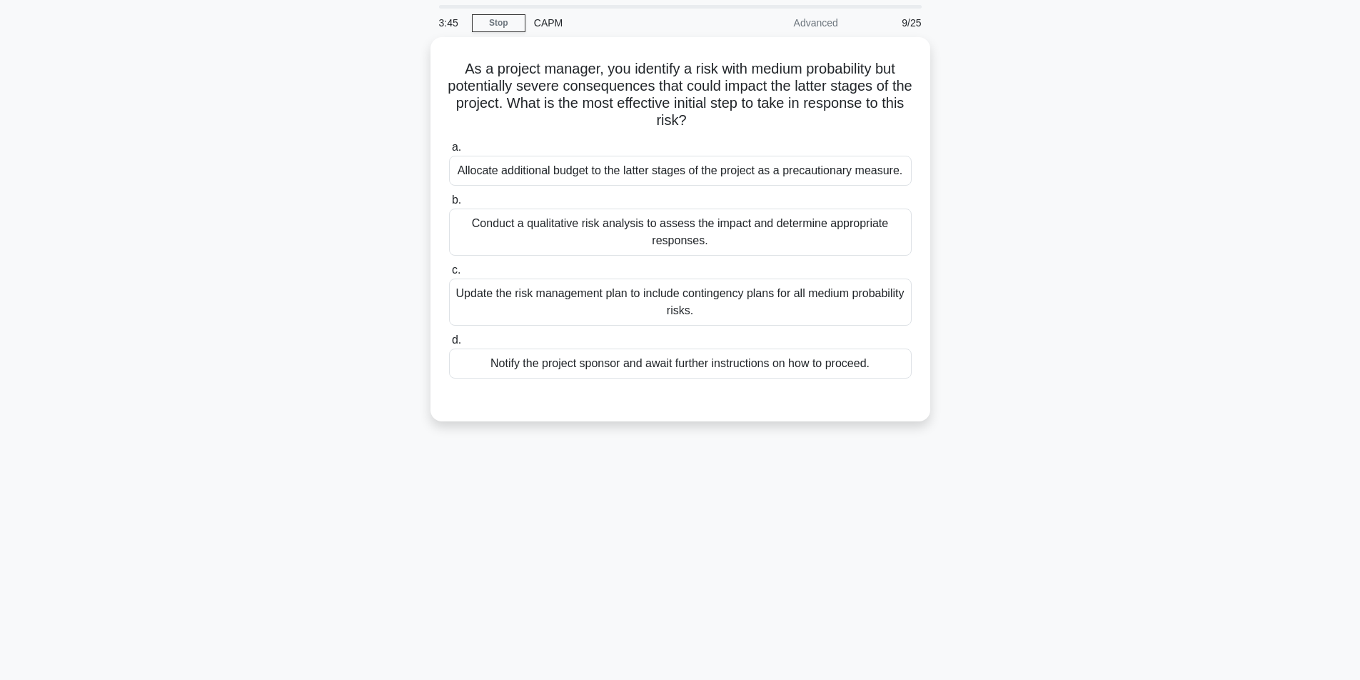
scroll to position [0, 0]
